Goal: Transaction & Acquisition: Subscribe to service/newsletter

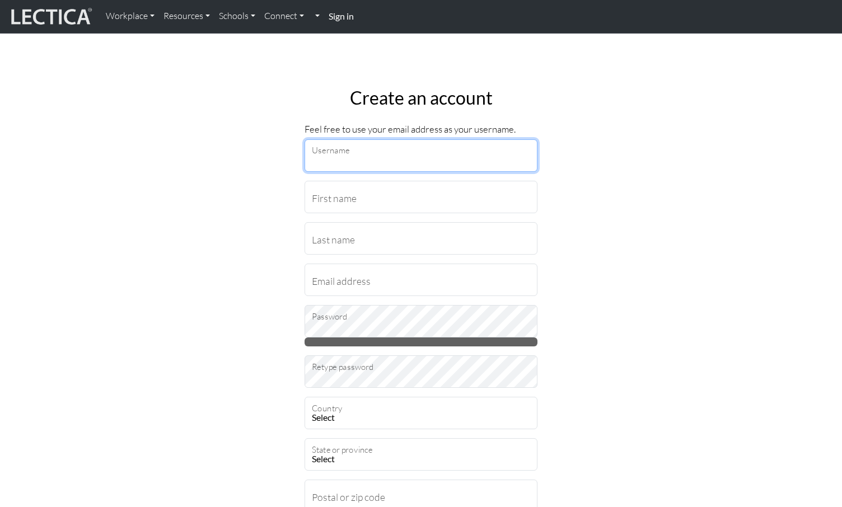
click at [443, 160] on input "Username" at bounding box center [421, 155] width 233 height 32
type input "hannahslee"
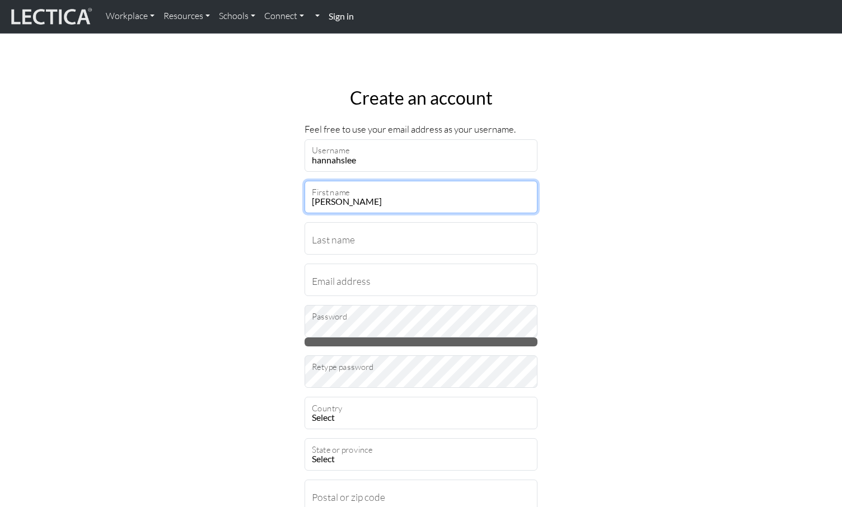
type input "Hannah"
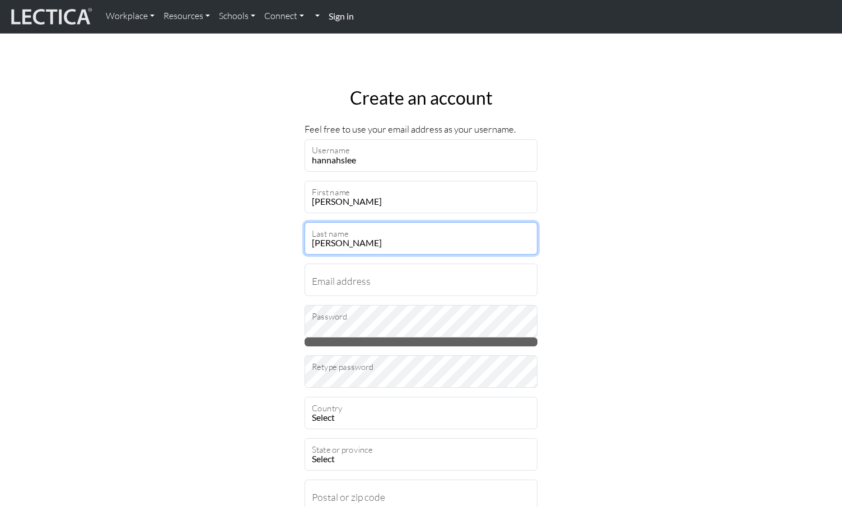
type input "Lee"
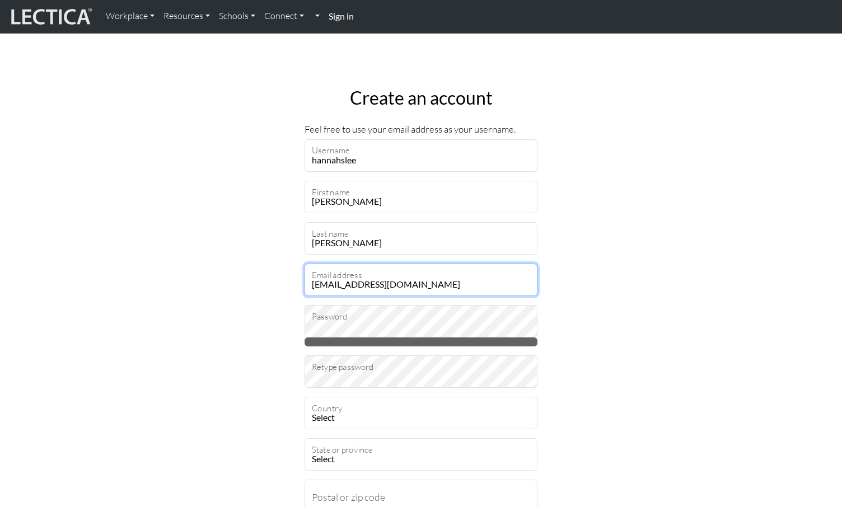
type input "hannahslee@gmail.com"
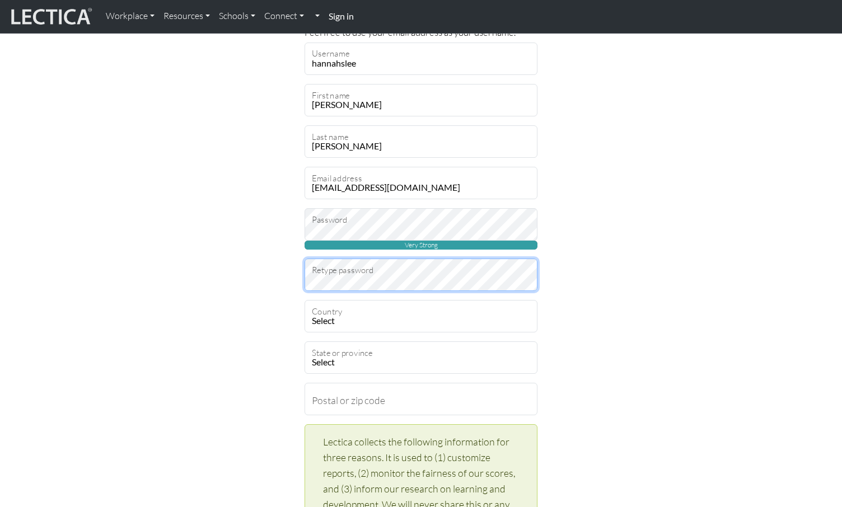
scroll to position [97, 0]
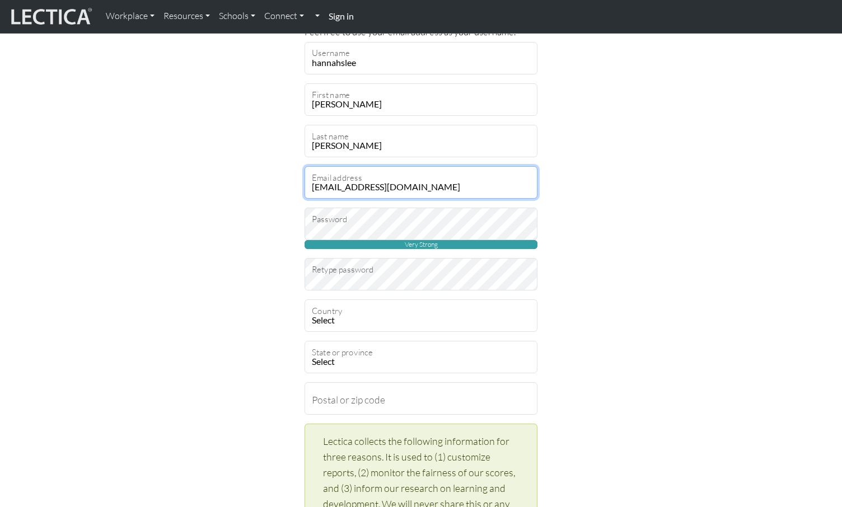
drag, startPoint x: 366, startPoint y: 188, endPoint x: 430, endPoint y: 186, distance: 64.4
click at [430, 186] on input "hannahslee@gmail.com" at bounding box center [421, 182] width 233 height 32
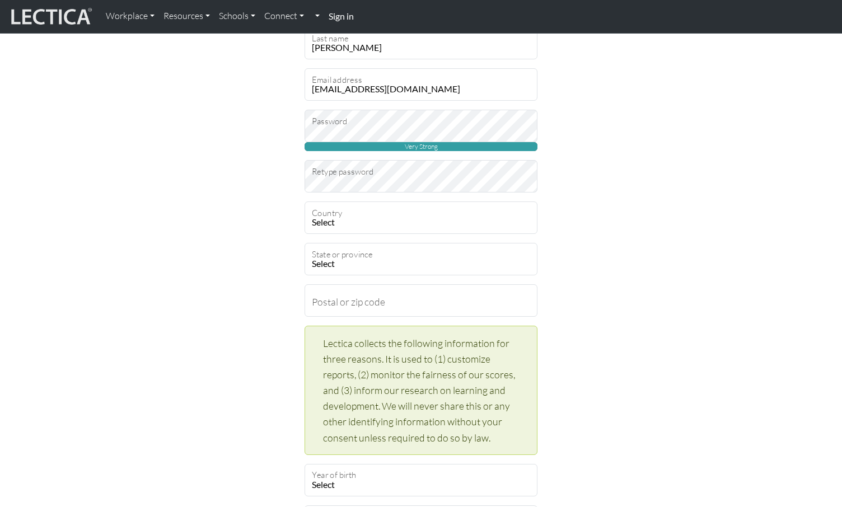
scroll to position [198, 0]
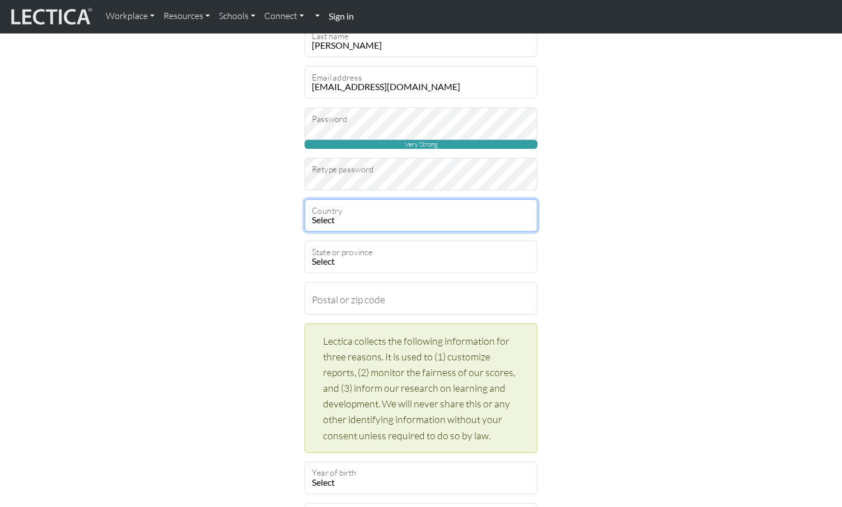
click at [439, 223] on select "Select Afghanistan A…land Islands Albania Algeria American Samoa Andorra Angola…" at bounding box center [421, 215] width 233 height 32
select select "237"
click at [305, 199] on select "Select Afghanistan A…land Islands Albania Algeria American Samoa Andorra Angola…" at bounding box center [421, 215] width 233 height 32
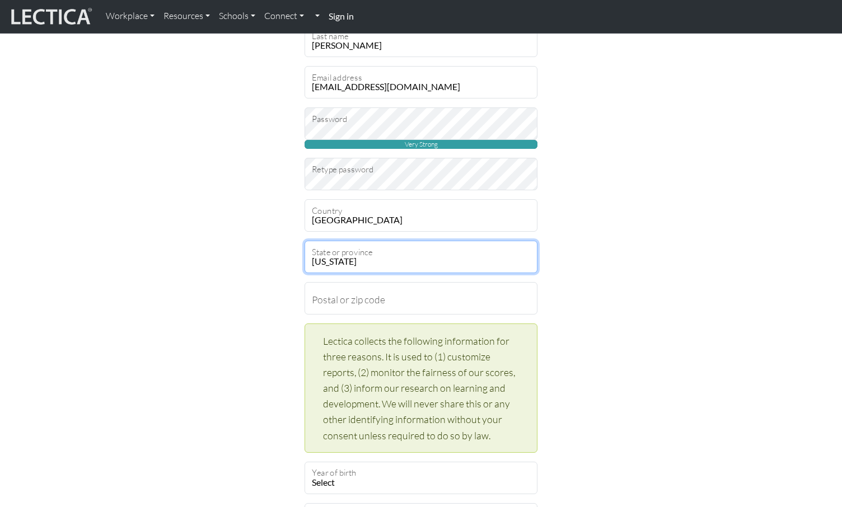
click at [413, 258] on select "Alabama Alaska American Samoa Arizona Arkansas Armed Forces Americas Armed Forc…" at bounding box center [421, 257] width 233 height 32
select select "11546"
click at [305, 241] on select "Alabama Alaska American Samoa Arizona Arkansas Armed Forces Americas Armed Forc…" at bounding box center [421, 257] width 233 height 32
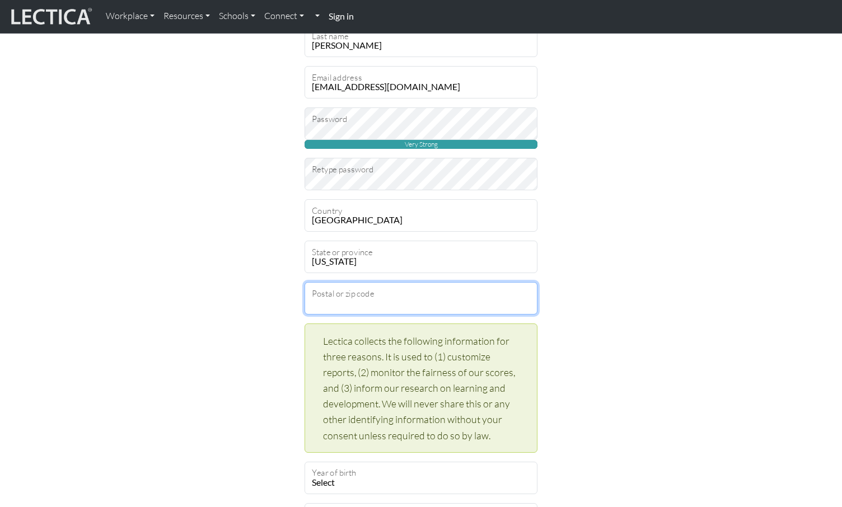
click at [396, 304] on input "Postal or zip code" at bounding box center [421, 298] width 233 height 32
type input "90094"
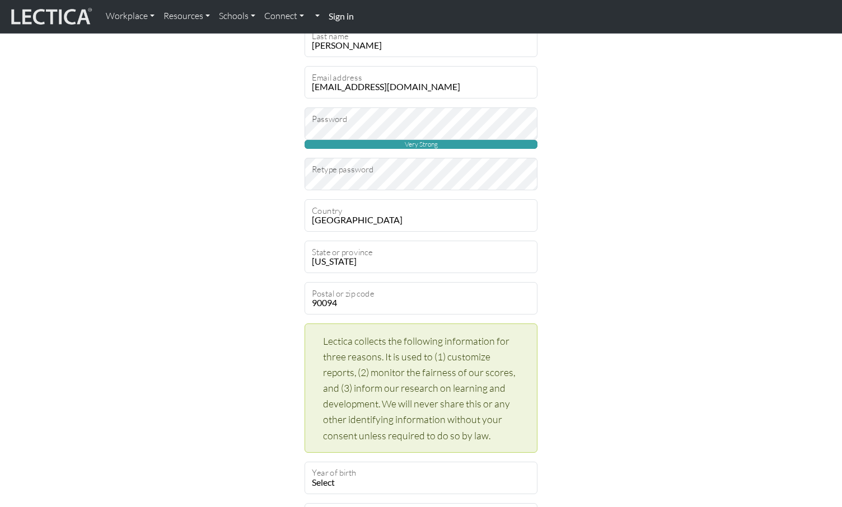
drag, startPoint x: 682, startPoint y: 338, endPoint x: 674, endPoint y: 348, distance: 13.1
click at [683, 338] on div "Create an account Feel free to use your email address as your username. hannahs…" at bounding box center [421, 384] width 739 height 1006
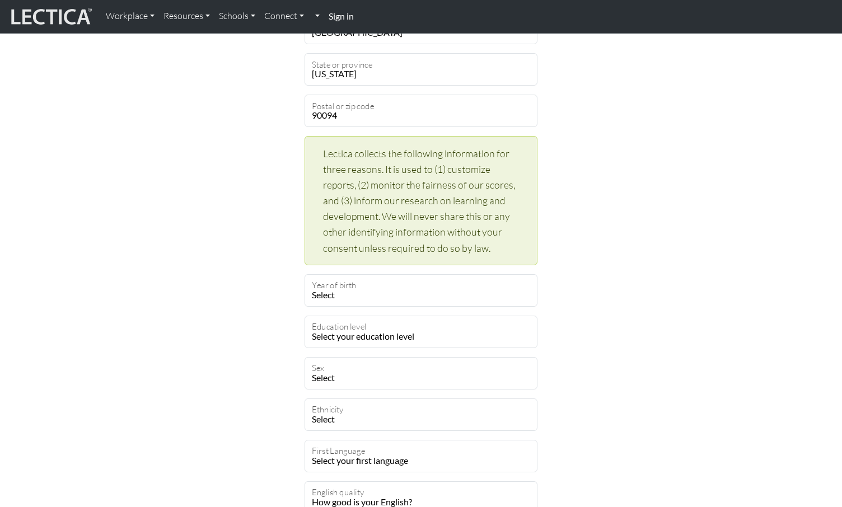
scroll to position [387, 0]
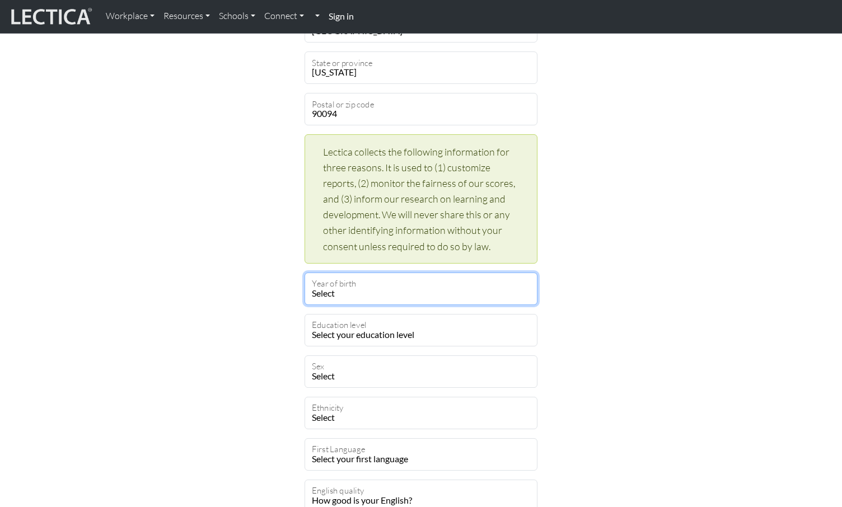
click at [440, 301] on select "Select 2019 2018 2017 2016 2015 2014 2013 2012 2011 2010 2009 2008 2007 2006 20…" at bounding box center [421, 289] width 233 height 32
select select "1986"
click at [305, 273] on select "Select 2019 2018 2017 2016 2015 2014 2013 2012 2011 2010 2009 2008 2007 2006 20…" at bounding box center [421, 289] width 233 height 32
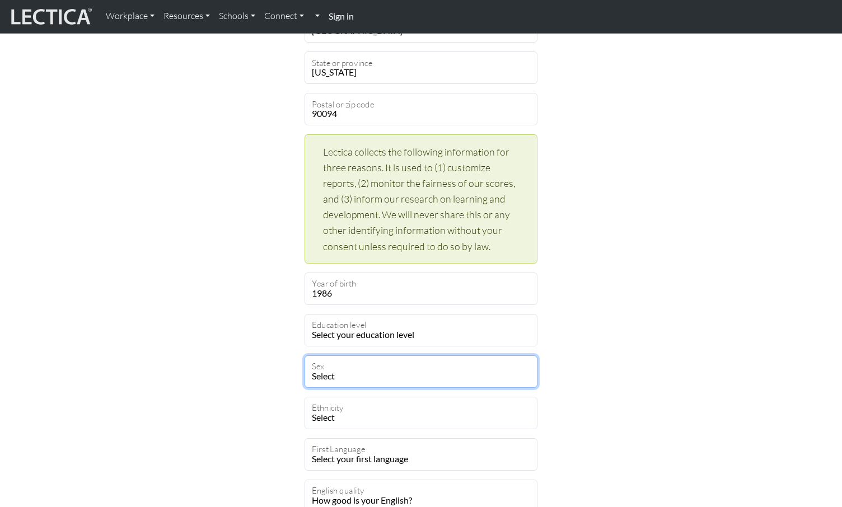
click at [365, 380] on select "Select Male Female Binary Non-binary Opt out" at bounding box center [421, 372] width 233 height 32
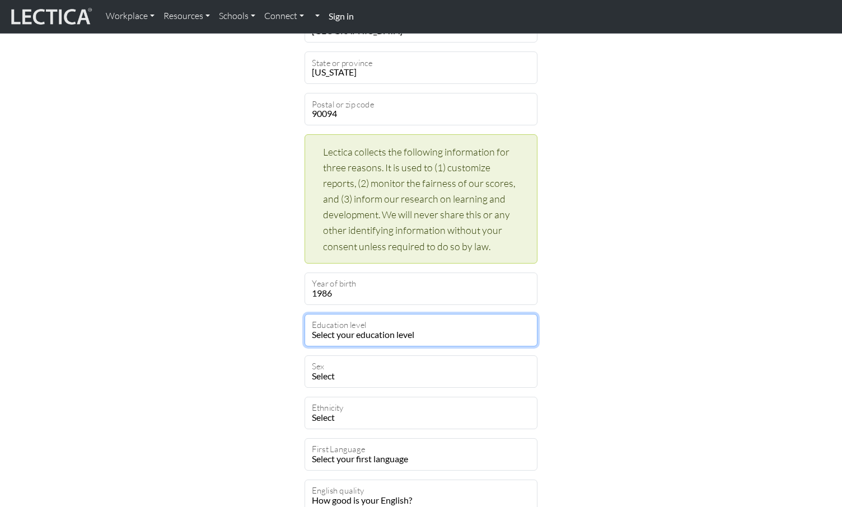
click at [376, 334] on select "Select your education level toddler pre-pre-pre-k pre-pre-k pre-k Kindergarten …" at bounding box center [421, 330] width 233 height 32
select select "23"
click at [305, 314] on select "Select your education level toddler pre-pre-pre-k pre-pre-k pre-k Kindergarten …" at bounding box center [421, 330] width 233 height 32
click at [383, 389] on fieldset "Feel free to use your email address as your username. hannahslee Username Hanna…" at bounding box center [421, 216] width 233 height 962
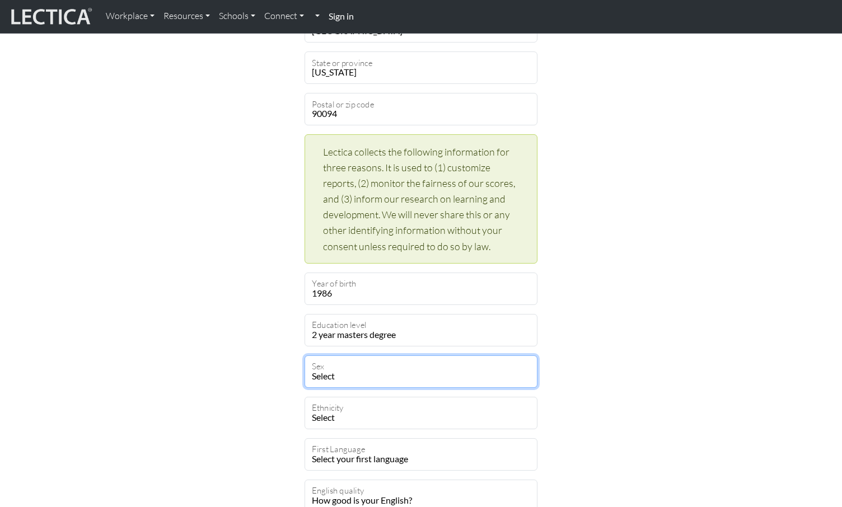
click at [384, 377] on select "Select Male Female Binary Non-binary Opt out" at bounding box center [421, 372] width 233 height 32
select select "female"
click at [305, 356] on select "Select Male Female Binary Non-binary Opt out" at bounding box center [421, 372] width 233 height 32
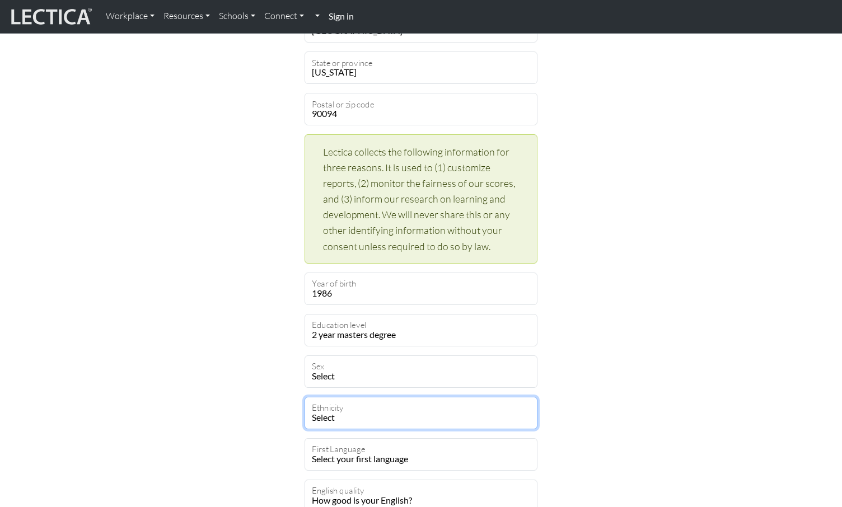
click at [404, 417] on select "Select African Asian Black Carribean Caucasian Central American Eurasian Indian…" at bounding box center [421, 413] width 233 height 32
select select "106"
click at [305, 397] on select "Select African Asian Black Carribean Caucasian Central American Eurasian Indian…" at bounding box center [421, 413] width 233 height 32
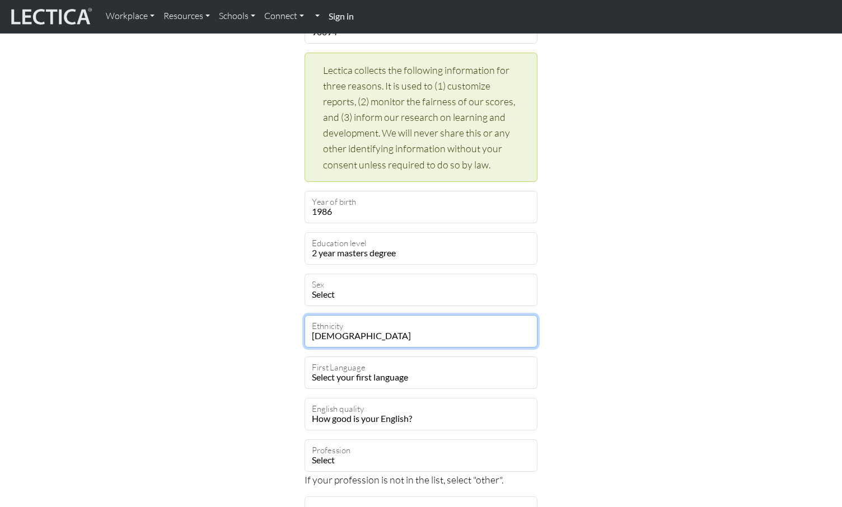
scroll to position [473, 0]
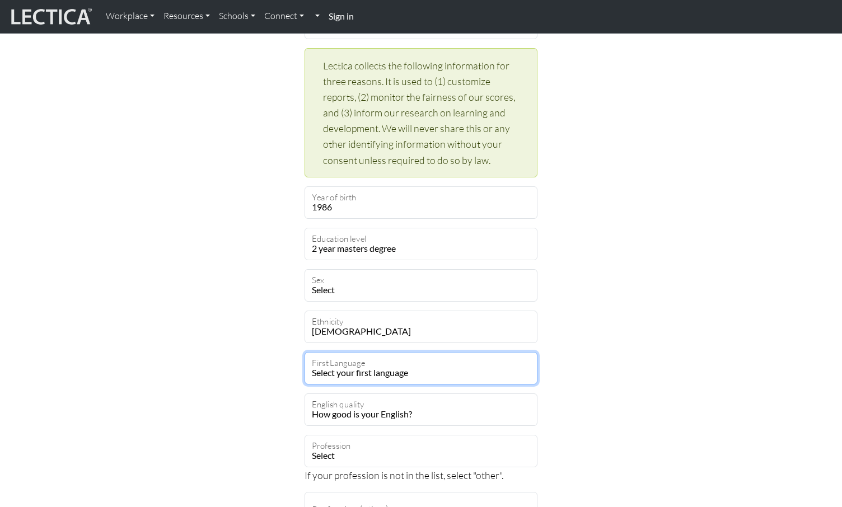
click at [425, 377] on select "Select your first language Abkhazian Achinese Acoli Adangme Adyghe Afar Afrihil…" at bounding box center [421, 368] width 233 height 32
select select "1927"
click at [305, 352] on select "Select your first language Abkhazian Achinese Acoli Adangme Adyghe Afar Afrihil…" at bounding box center [421, 368] width 233 height 32
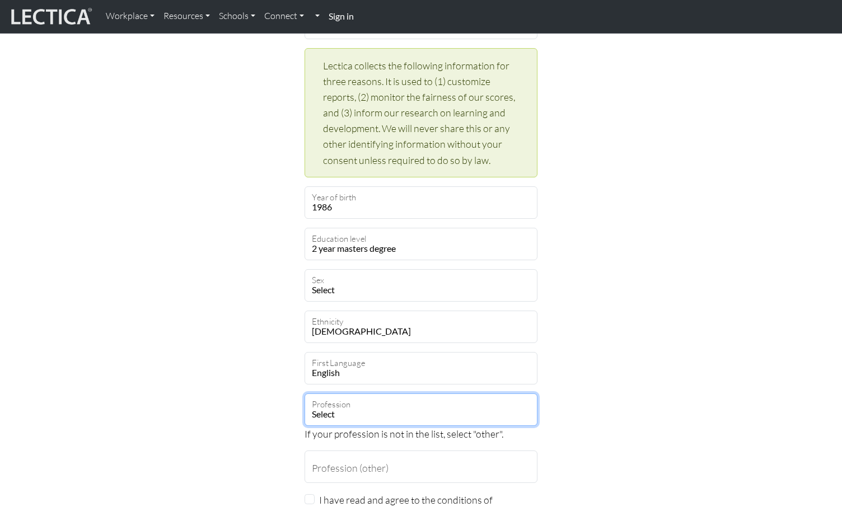
click at [418, 418] on select "Select academic accounting/finance administration arts: performing arts: visual…" at bounding box center [421, 410] width 233 height 32
select select "17"
click at [305, 394] on select "Select academic accounting/finance administration arts: performing arts: visual…" at bounding box center [421, 410] width 233 height 32
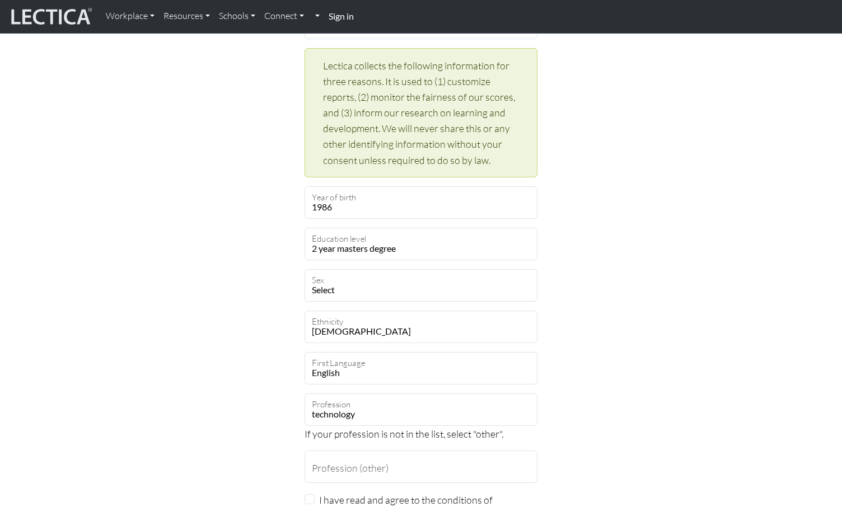
click at [658, 425] on div "Create an account Feel free to use your email address as your username. hannahs…" at bounding box center [421, 87] width 739 height 964
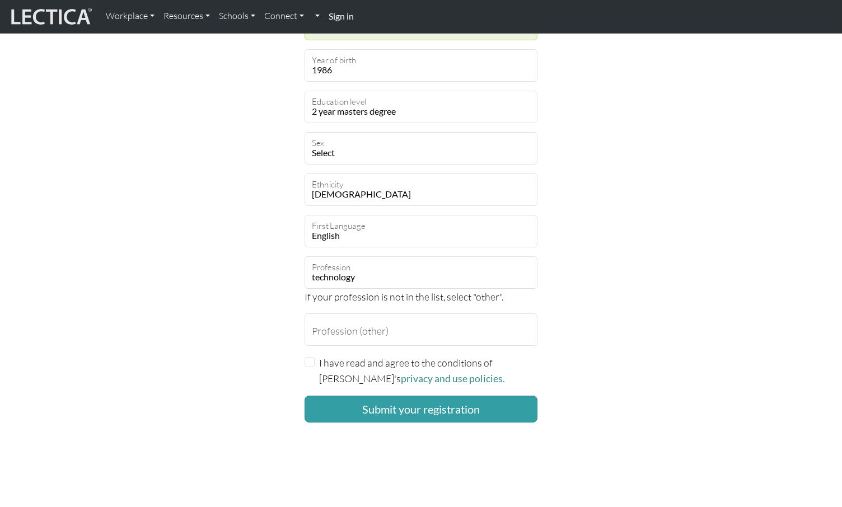
scroll to position [614, 0]
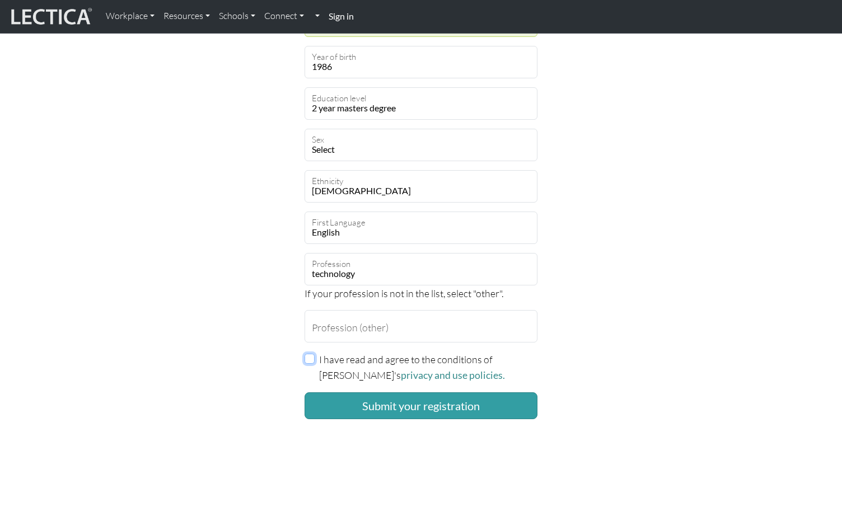
click at [309, 360] on input "I have read and agree to the conditions of Lectica's privacy and use policies." at bounding box center [310, 359] width 10 height 10
checkbox input "true"
click at [372, 411] on button "Submit your registration" at bounding box center [421, 406] width 233 height 27
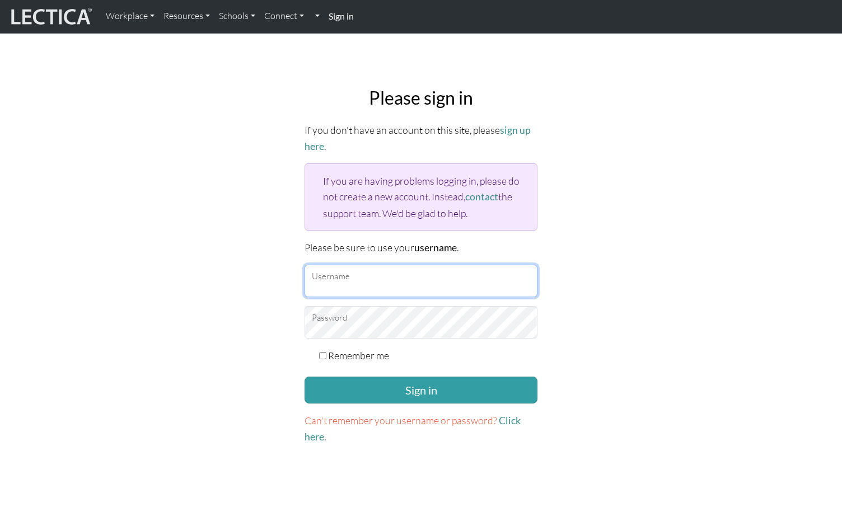
click at [415, 283] on input "Username" at bounding box center [421, 281] width 233 height 32
type input "hannahslee"
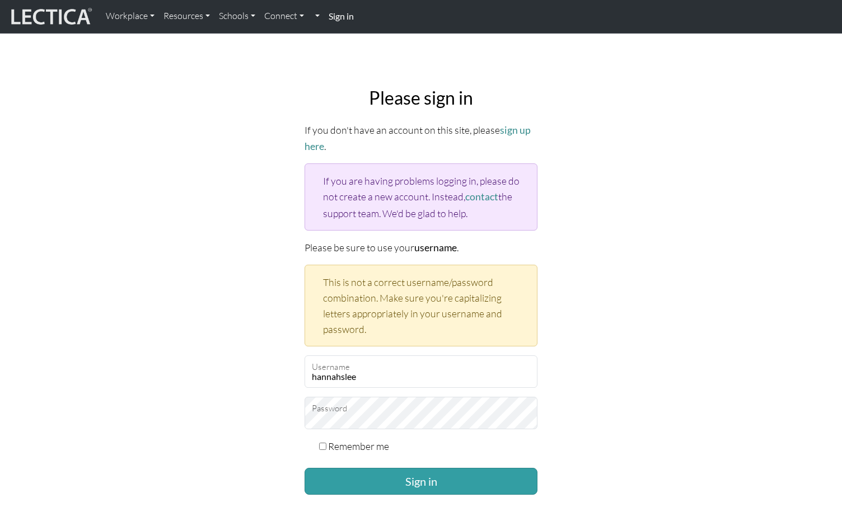
click at [420, 389] on form "If you don't have an account on this site, please sign up here . If you are hav…" at bounding box center [421, 329] width 233 height 414
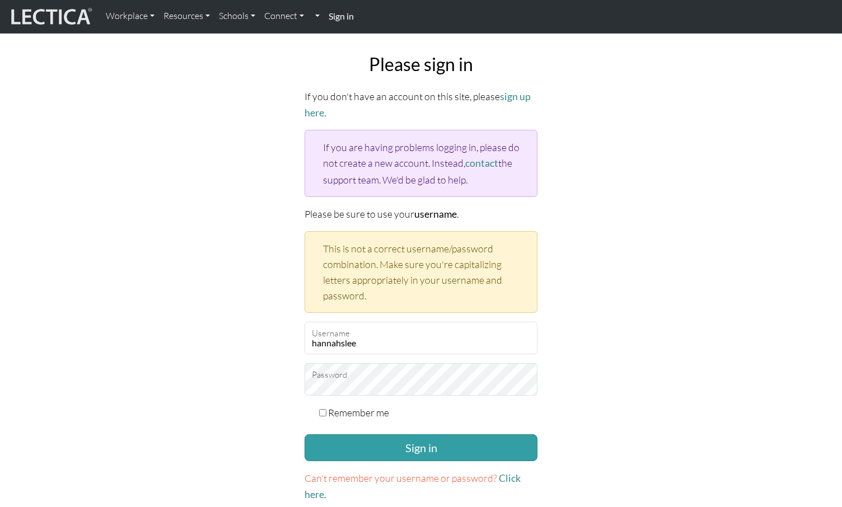
scroll to position [35, 0]
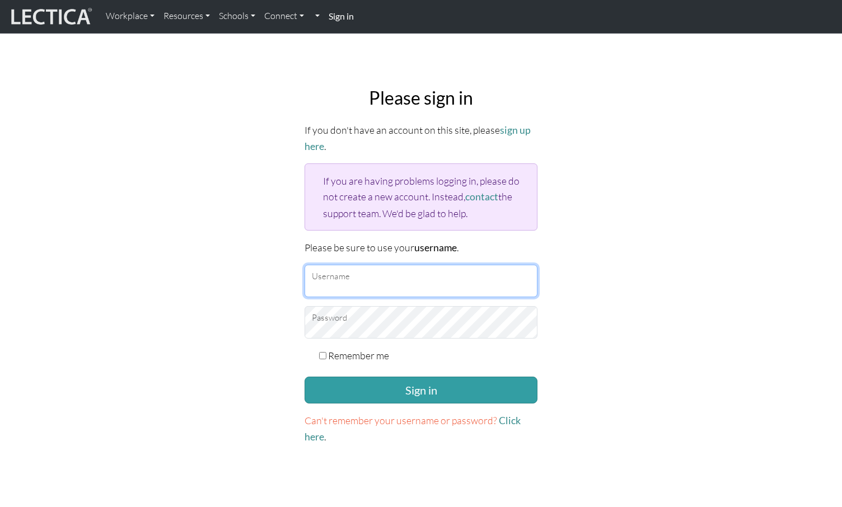
click at [383, 291] on input "Username" at bounding box center [421, 281] width 233 height 32
click at [384, 289] on input "Username" at bounding box center [421, 281] width 233 height 32
type input "hannahslee"
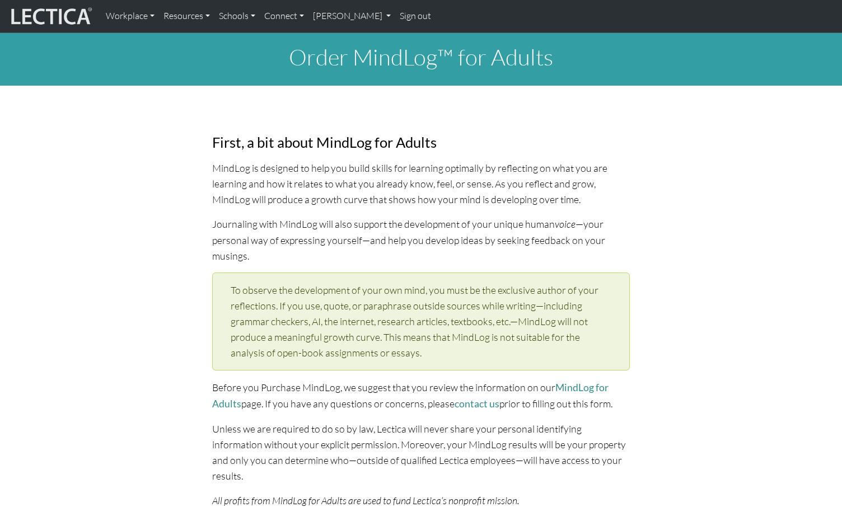
select select "1986"
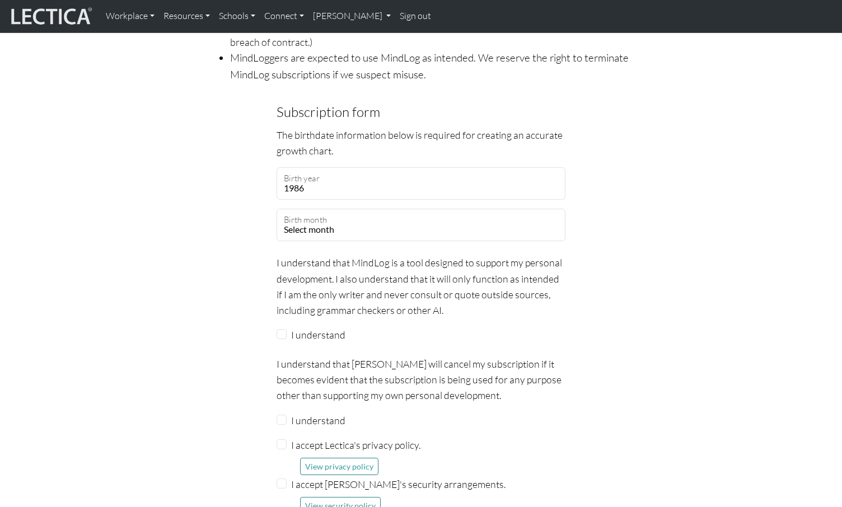
scroll to position [887, 0]
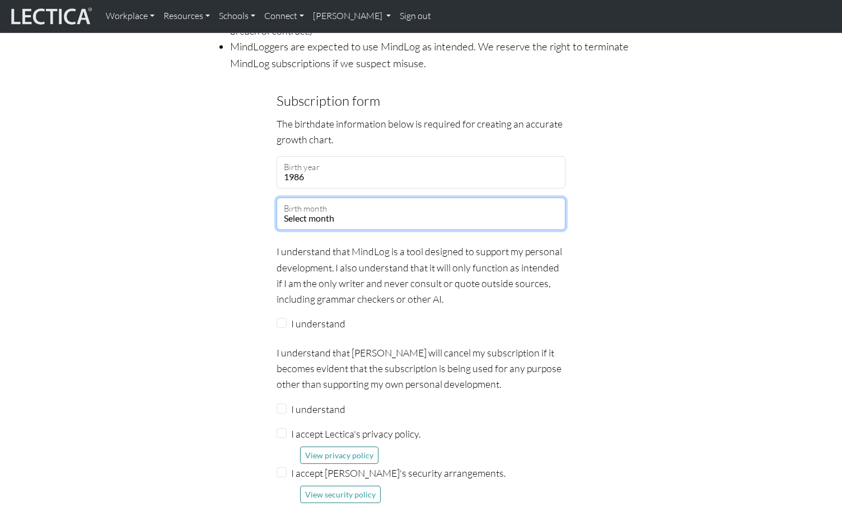
click at [343, 201] on select "Select month January February March April May June July August September Octobe…" at bounding box center [421, 214] width 289 height 32
select select "07"
click at [277, 198] on select "Select month January February March April May June July August September Octobe…" at bounding box center [421, 214] width 289 height 32
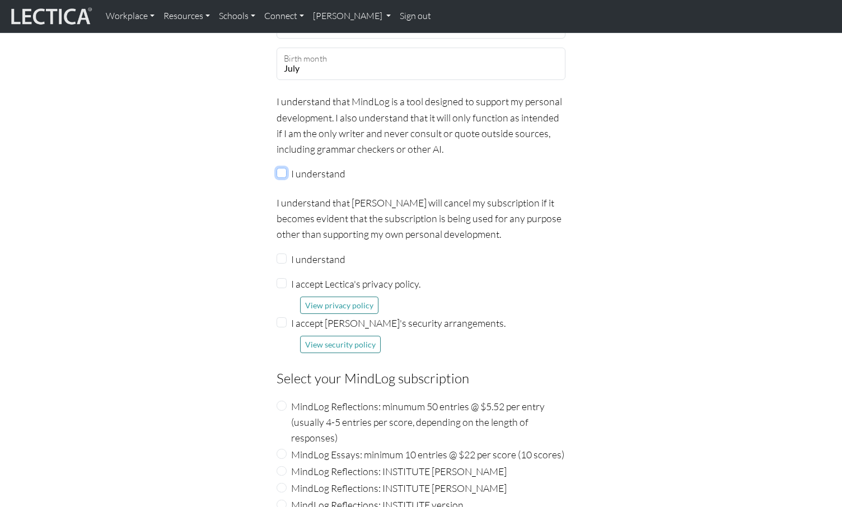
click at [279, 168] on input "I understand" at bounding box center [282, 173] width 10 height 10
checkbox input "true"
click at [285, 254] on input "I understand" at bounding box center [282, 259] width 10 height 10
checkbox input "true"
drag, startPoint x: 287, startPoint y: 267, endPoint x: 283, endPoint y: 272, distance: 6.0
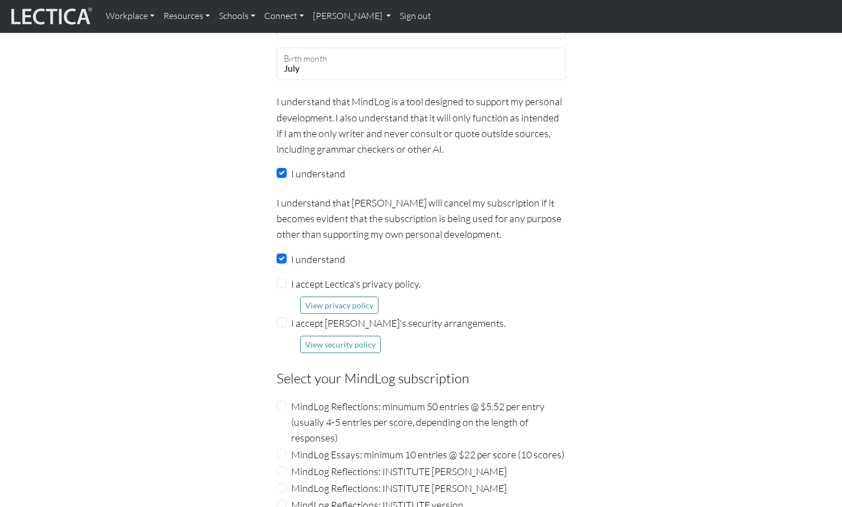
click at [287, 276] on div "I accept Lectica's privacy policy. View privacy policy" at bounding box center [421, 295] width 289 height 38
click at [279, 318] on input "I accept Lectica's security arrangements." at bounding box center [282, 323] width 10 height 10
checkbox input "true"
click at [277, 278] on input "I accept Lectica's privacy policy." at bounding box center [282, 283] width 10 height 10
checkbox input "true"
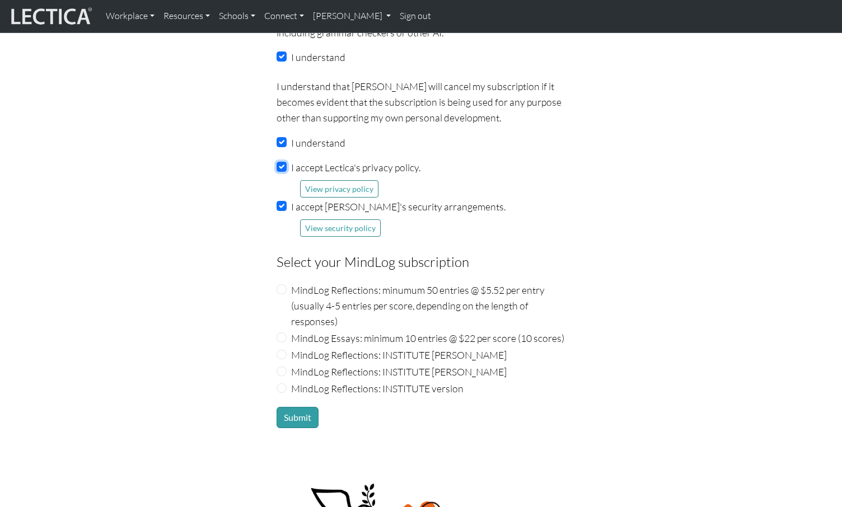
scroll to position [1192, 0]
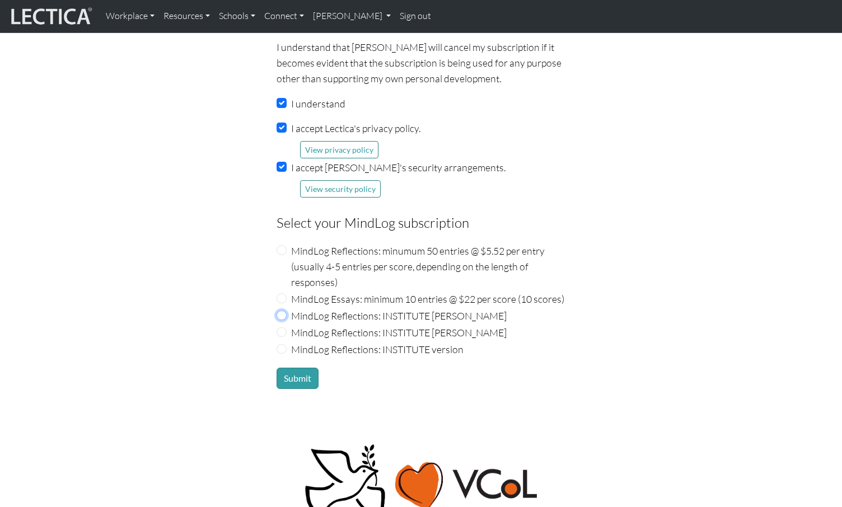
click at [283, 311] on input "MindLog Reflections: INSTITUTE Nic Maisano" at bounding box center [282, 316] width 10 height 10
radio input "true"
click at [323, 342] on label "MindLog Reflections: INSTITUTE version" at bounding box center [377, 350] width 173 height 16
click at [287, 344] on input "MindLog Reflections: INSTITUTE version" at bounding box center [282, 349] width 10 height 10
radio input "true"
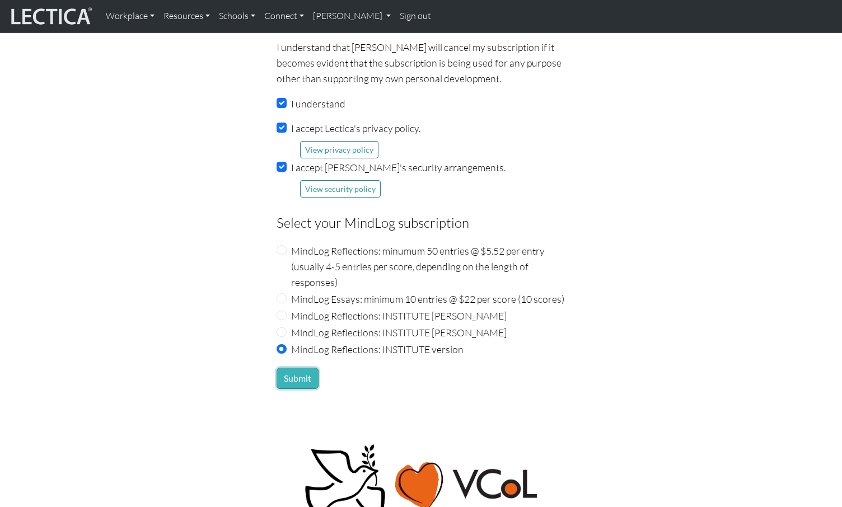
click at [291, 368] on button "Submit" at bounding box center [298, 378] width 42 height 21
